Goal: Transaction & Acquisition: Purchase product/service

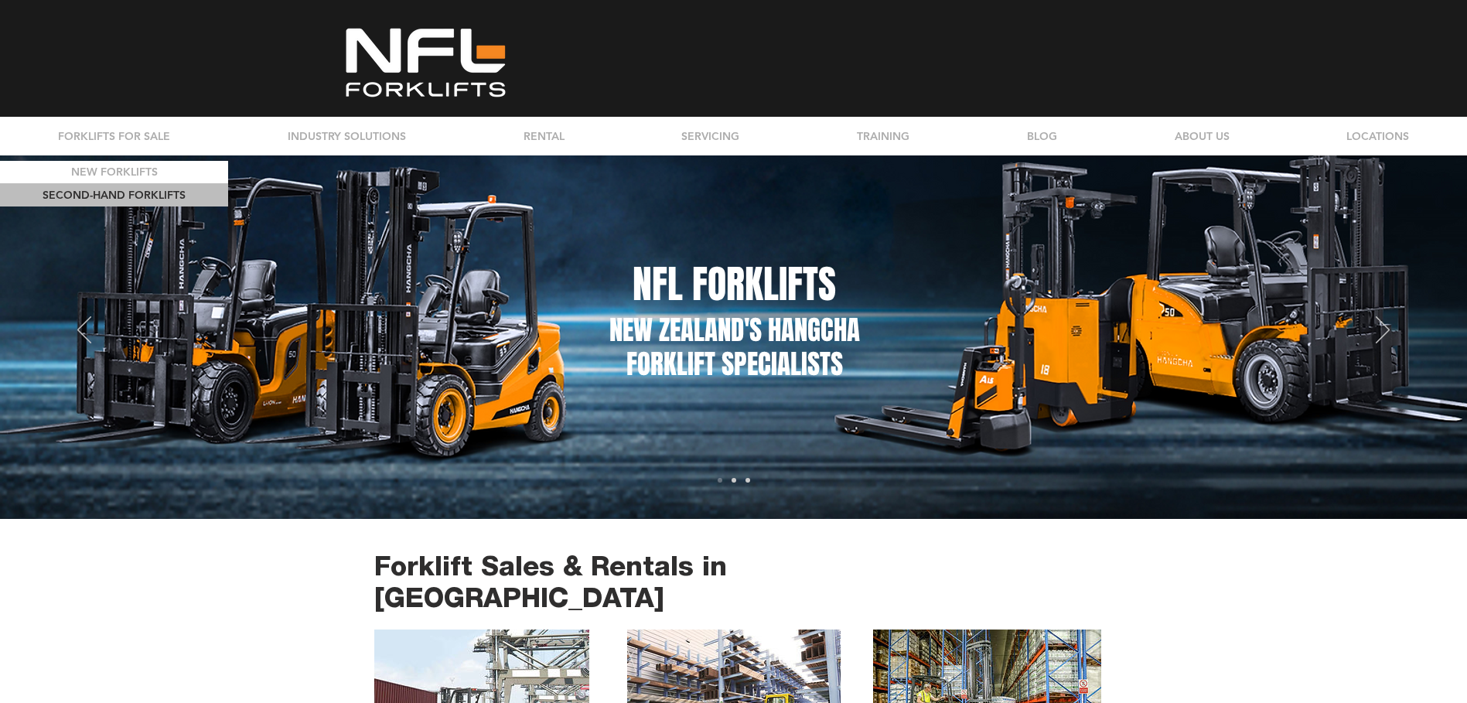
click at [104, 199] on p "SECOND-HAND FORKLIFTS" at bounding box center [114, 195] width 154 height 22
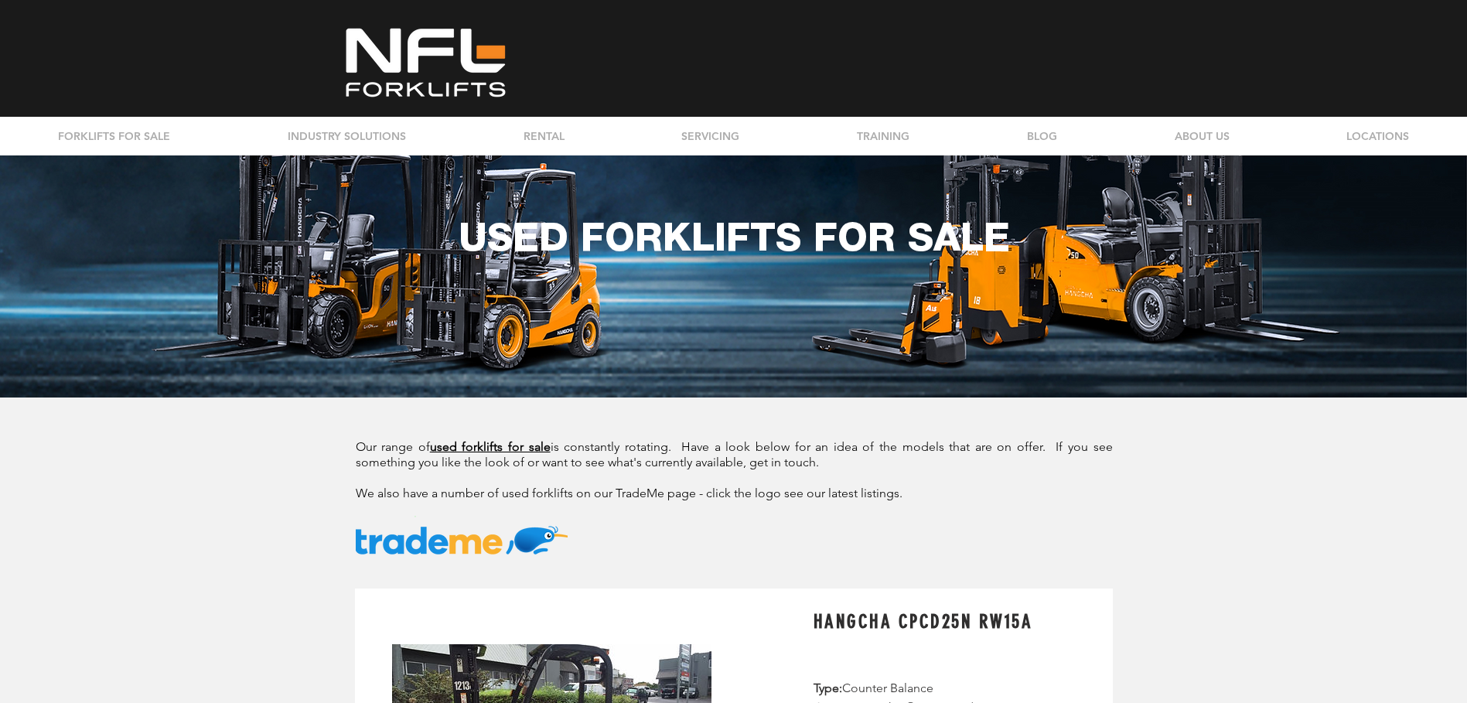
click at [478, 443] on span "used forklifts for sale" at bounding box center [490, 446] width 121 height 15
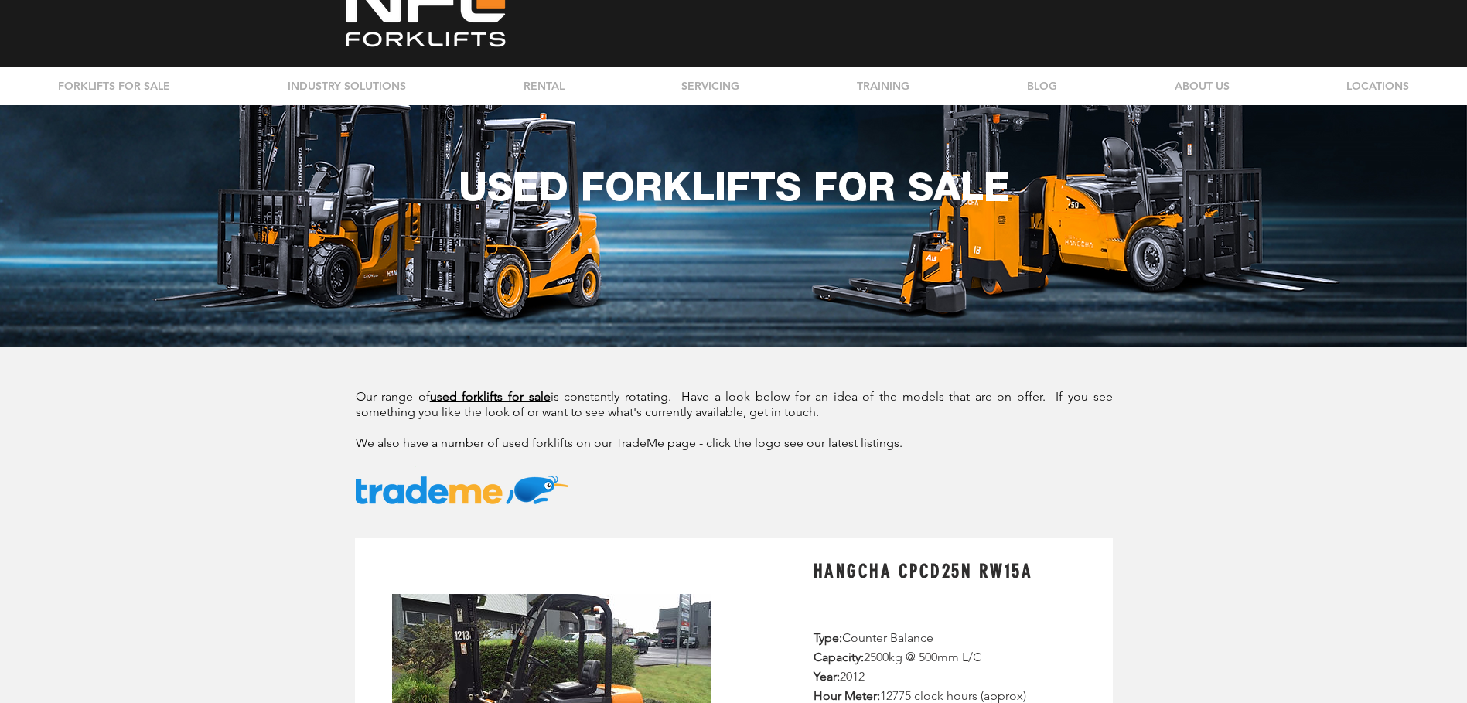
scroll to position [77, 0]
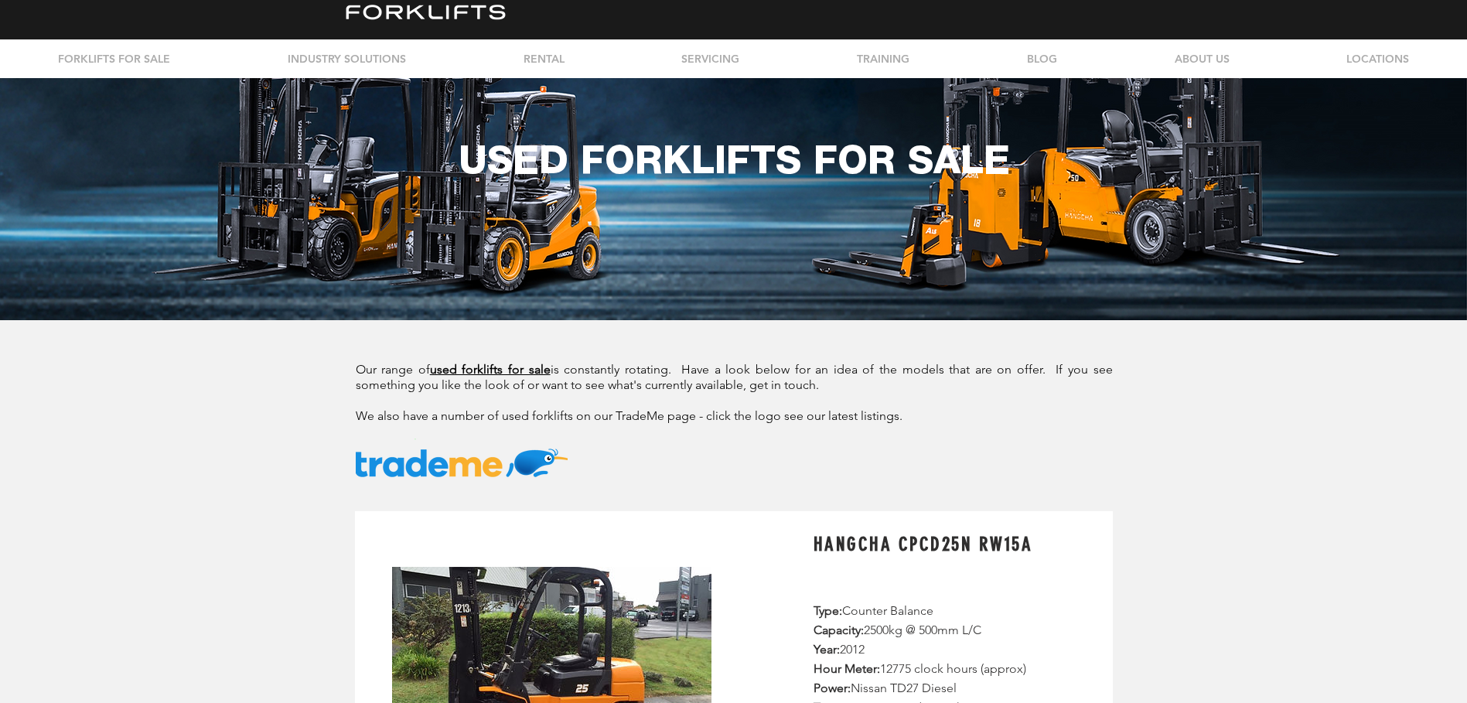
click at [470, 470] on img at bounding box center [462, 460] width 212 height 42
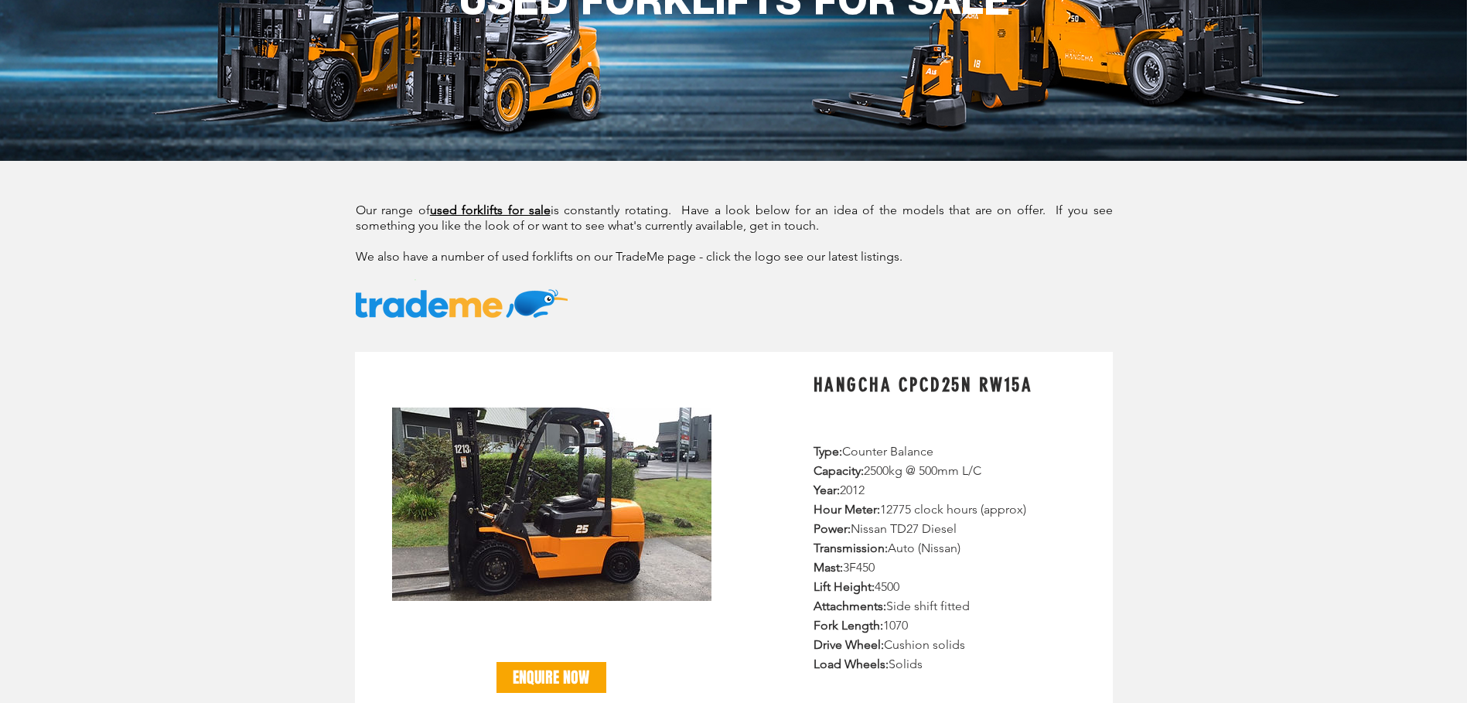
scroll to position [155, 0]
